Goal: Task Accomplishment & Management: Complete application form

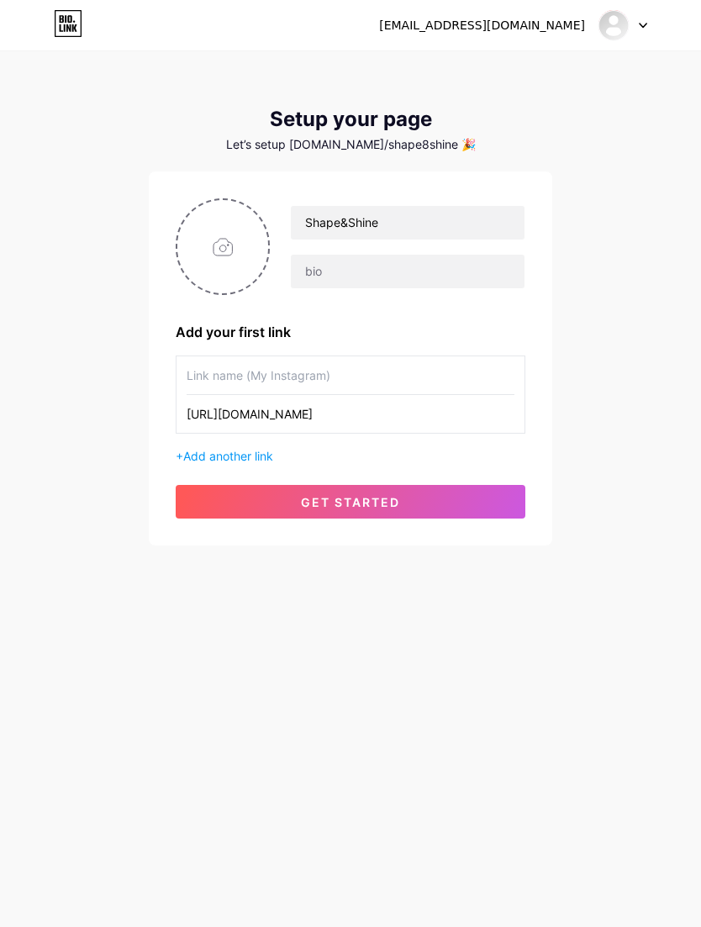
scroll to position [0, 38]
type input "[URL][DOMAIN_NAME]"
click at [260, 369] on input "text" at bounding box center [351, 375] width 328 height 38
click at [230, 375] on input "text" at bounding box center [351, 375] width 328 height 38
paste input "Starte deine 7-Tage Pilates-Reise"
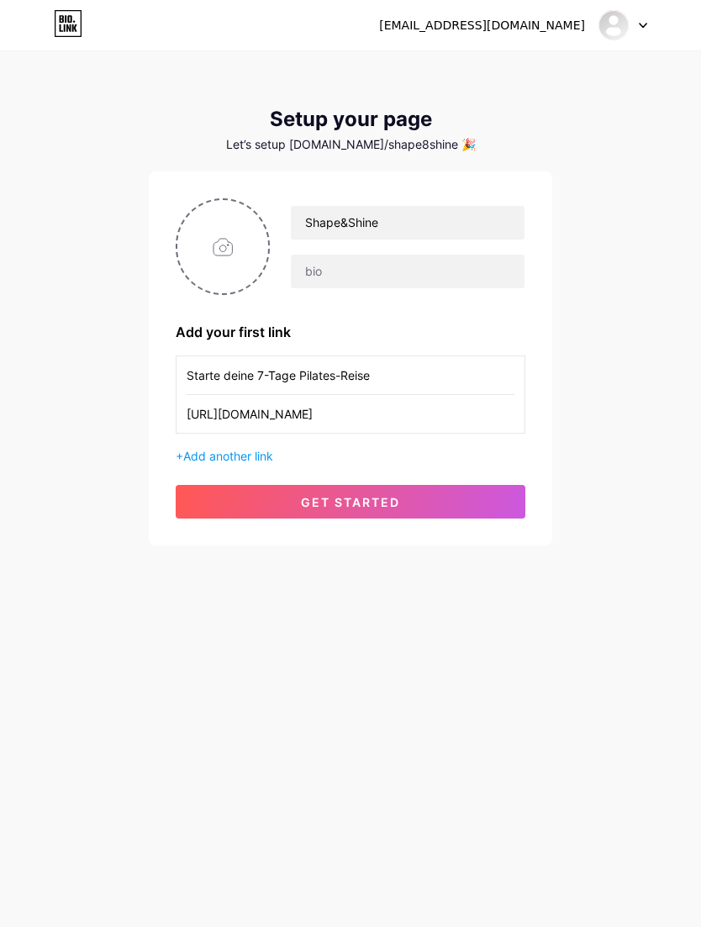
type input "Starte deine 7-Tage Pilates-Reise"
click at [487, 506] on button "get started" at bounding box center [351, 502] width 350 height 34
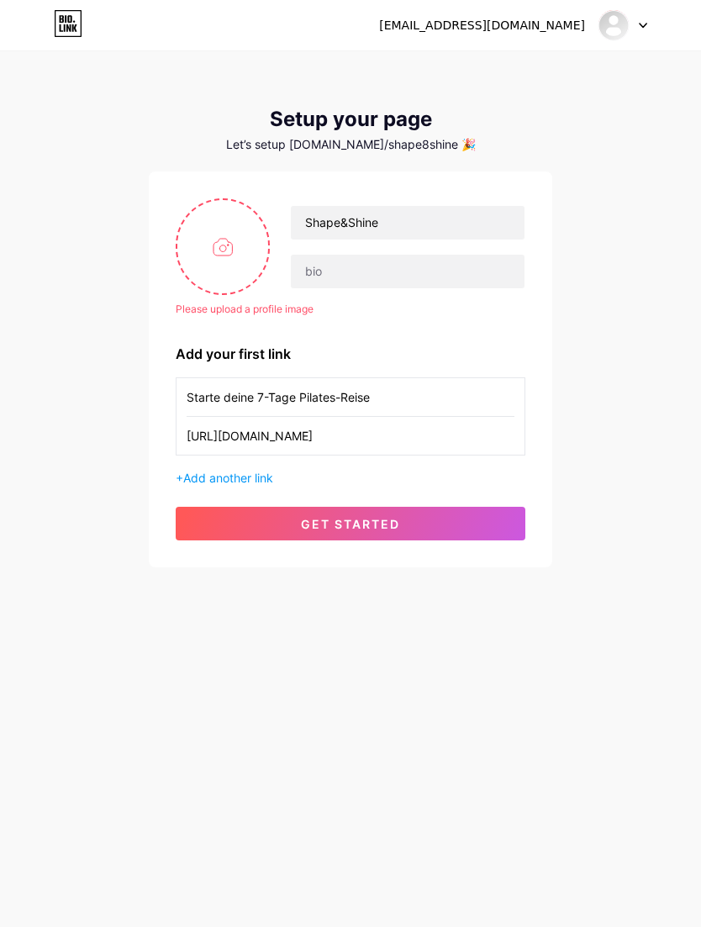
click at [192, 278] on input "file" at bounding box center [222, 246] width 91 height 93
type input "C:\fakepath\C16895BD-3A6C-454C-9CFF-8240B86A2B1A.png"
click at [393, 525] on span "get started" at bounding box center [350, 524] width 99 height 14
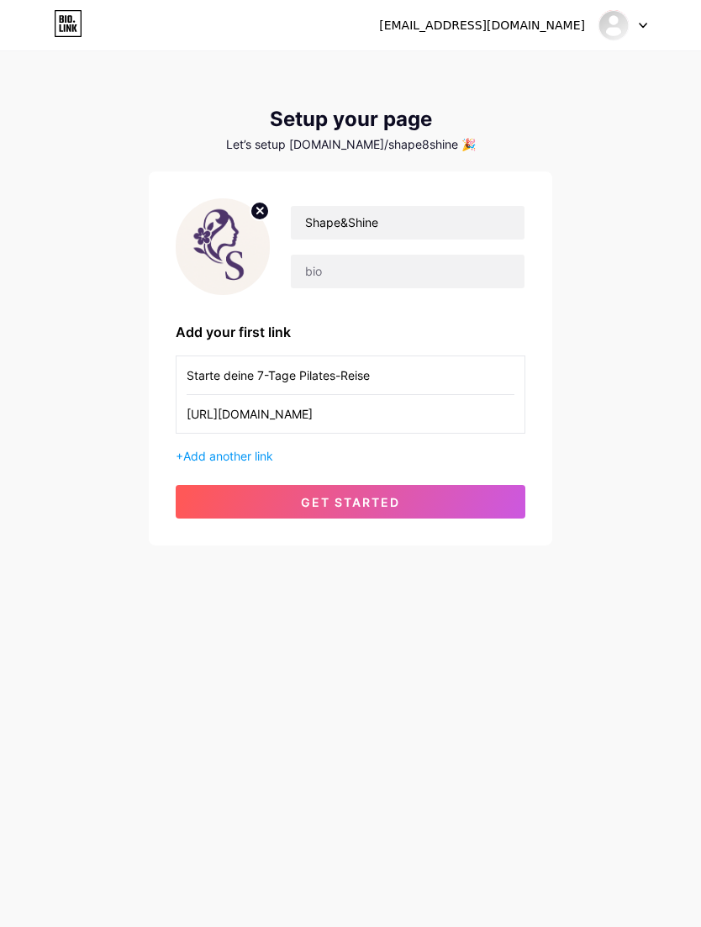
click at [392, 505] on span "get started" at bounding box center [350, 502] width 99 height 14
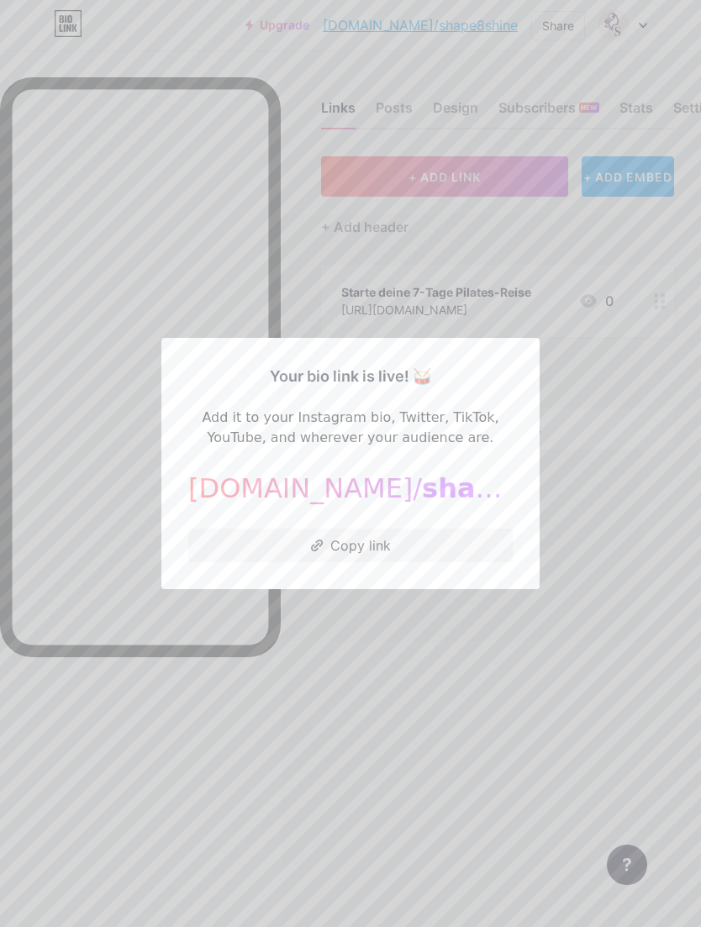
click at [405, 562] on button "Copy link" at bounding box center [350, 546] width 325 height 34
